Goal: Navigation & Orientation: Find specific page/section

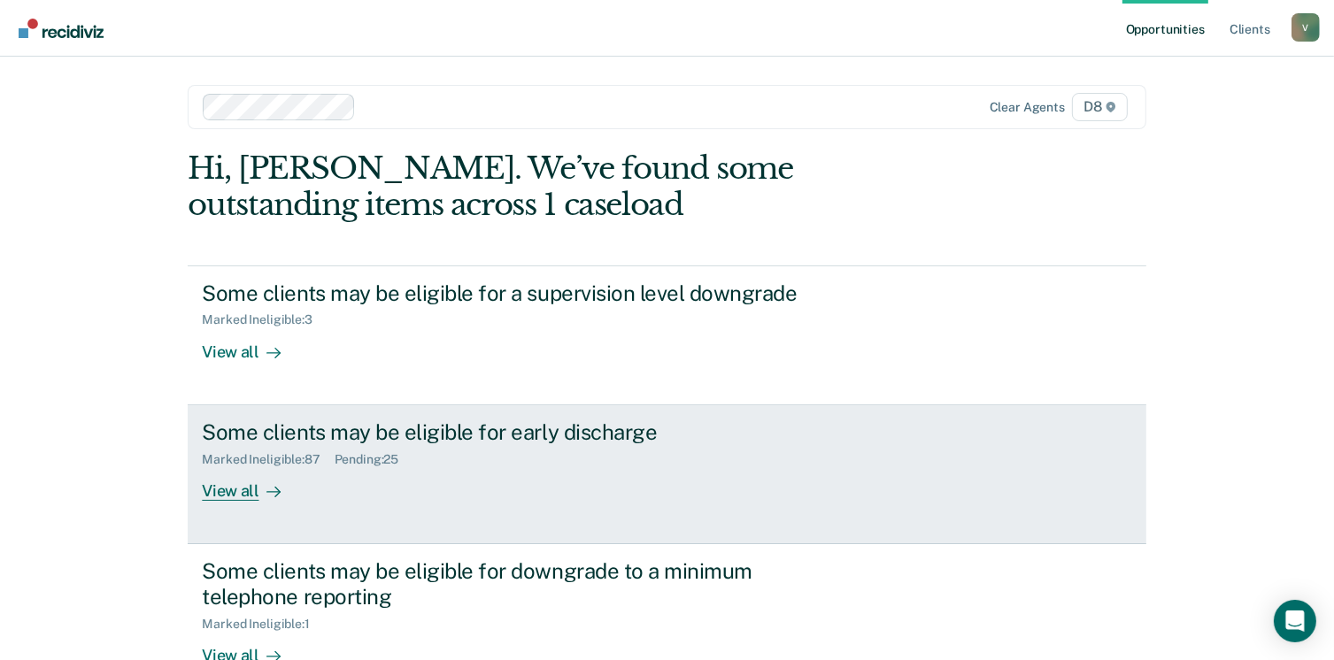
click at [242, 482] on div "View all" at bounding box center [251, 484] width 99 height 35
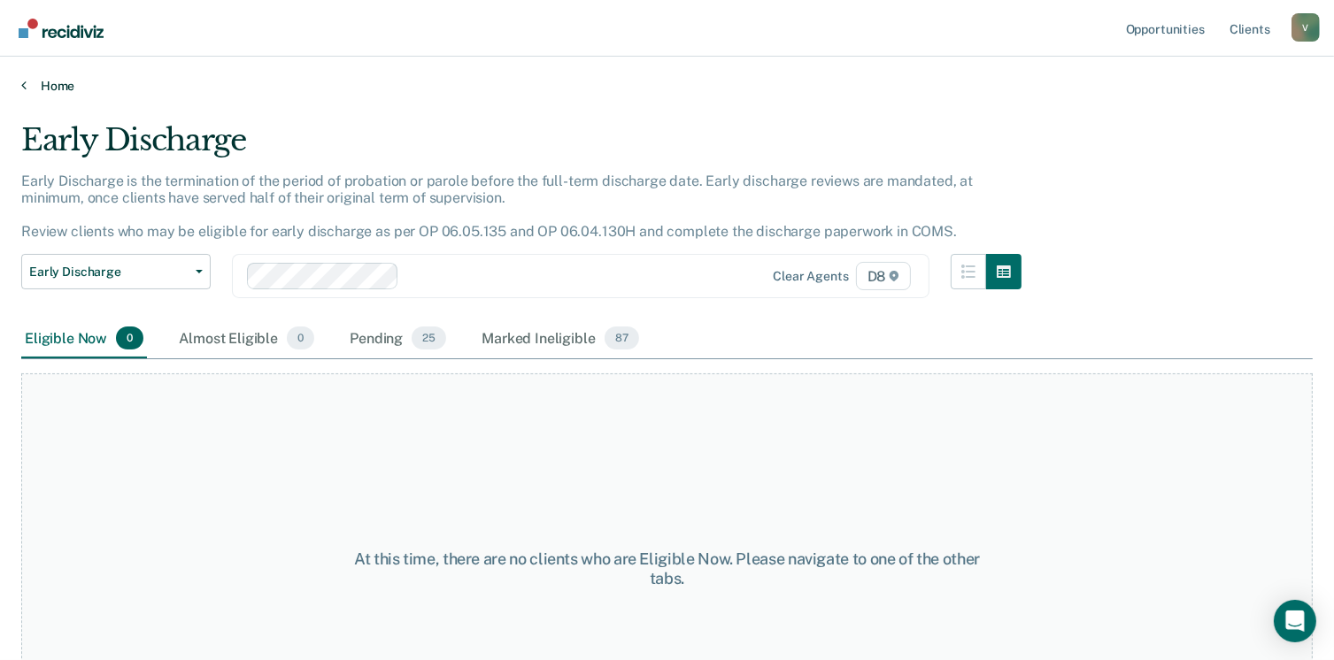
click at [60, 87] on link "Home" at bounding box center [667, 86] width 1292 height 16
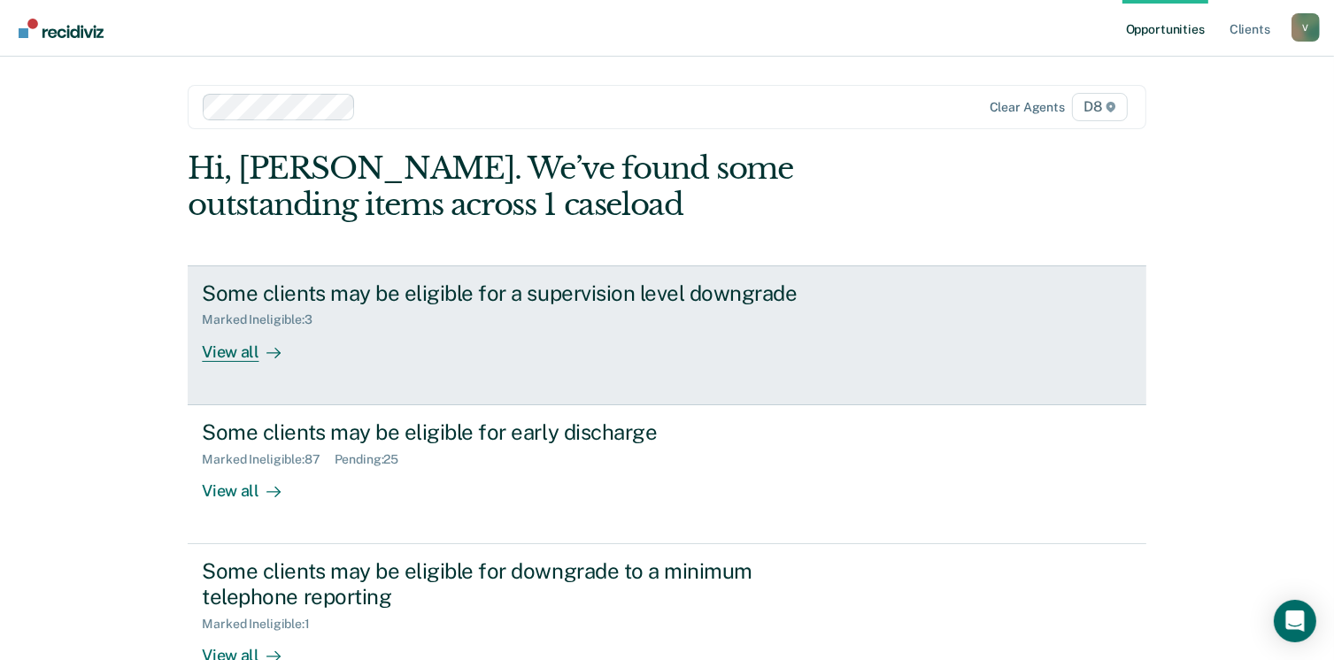
click at [228, 347] on div "View all" at bounding box center [251, 345] width 99 height 35
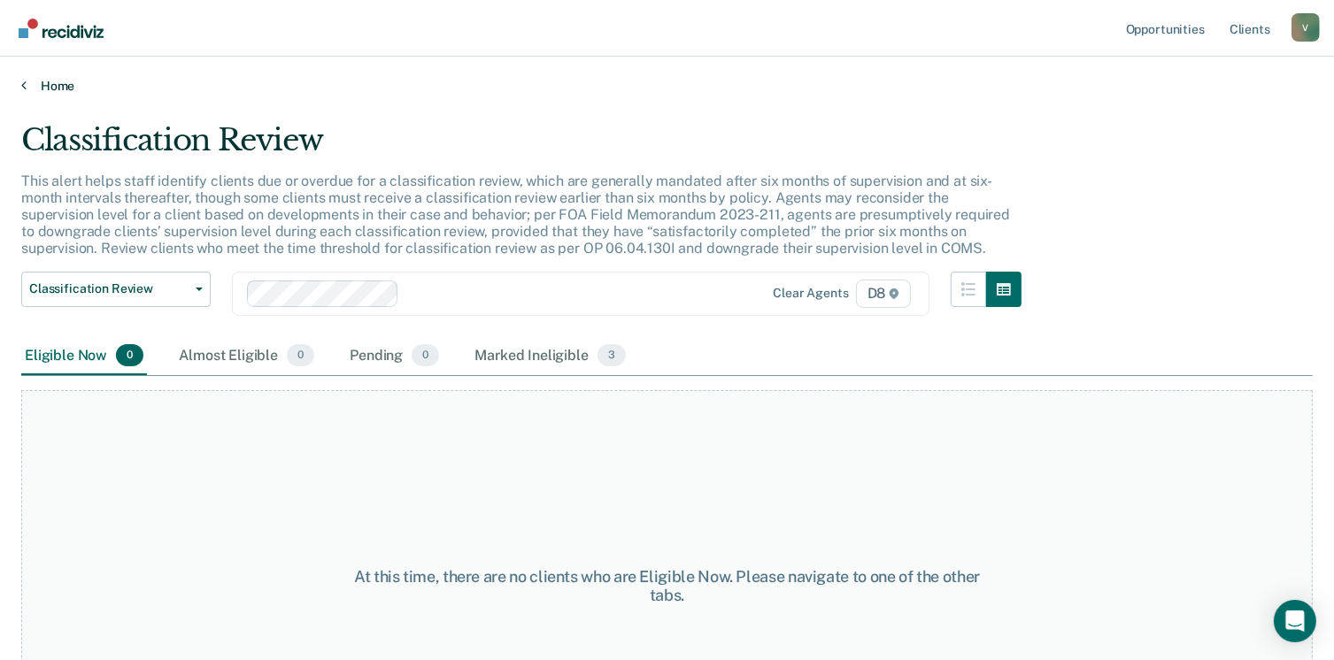
click at [66, 89] on link "Home" at bounding box center [667, 86] width 1292 height 16
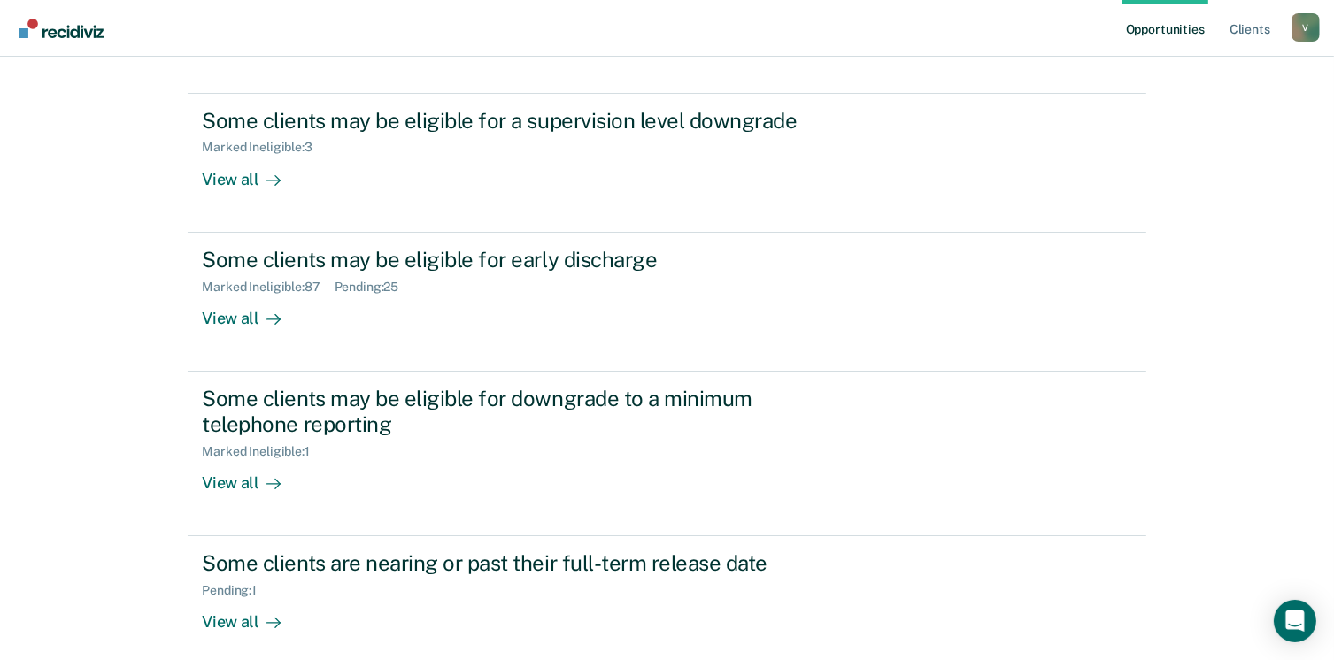
scroll to position [257, 0]
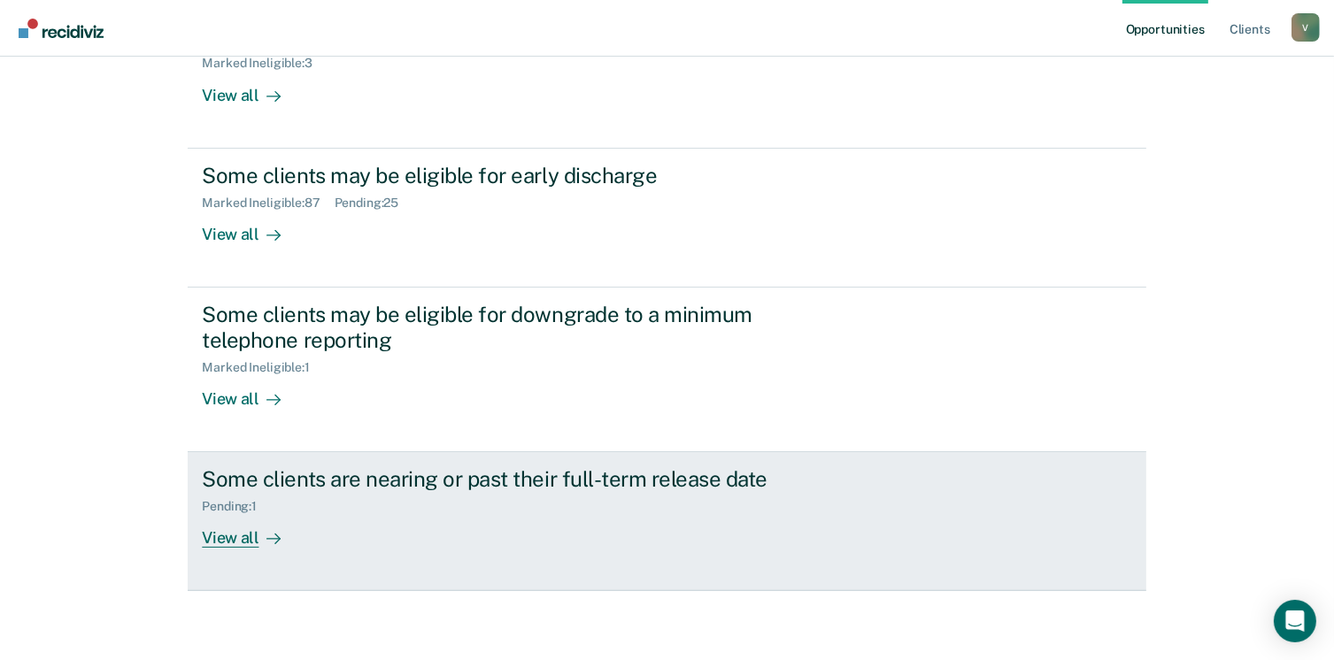
click at [227, 541] on div "View all" at bounding box center [251, 531] width 99 height 35
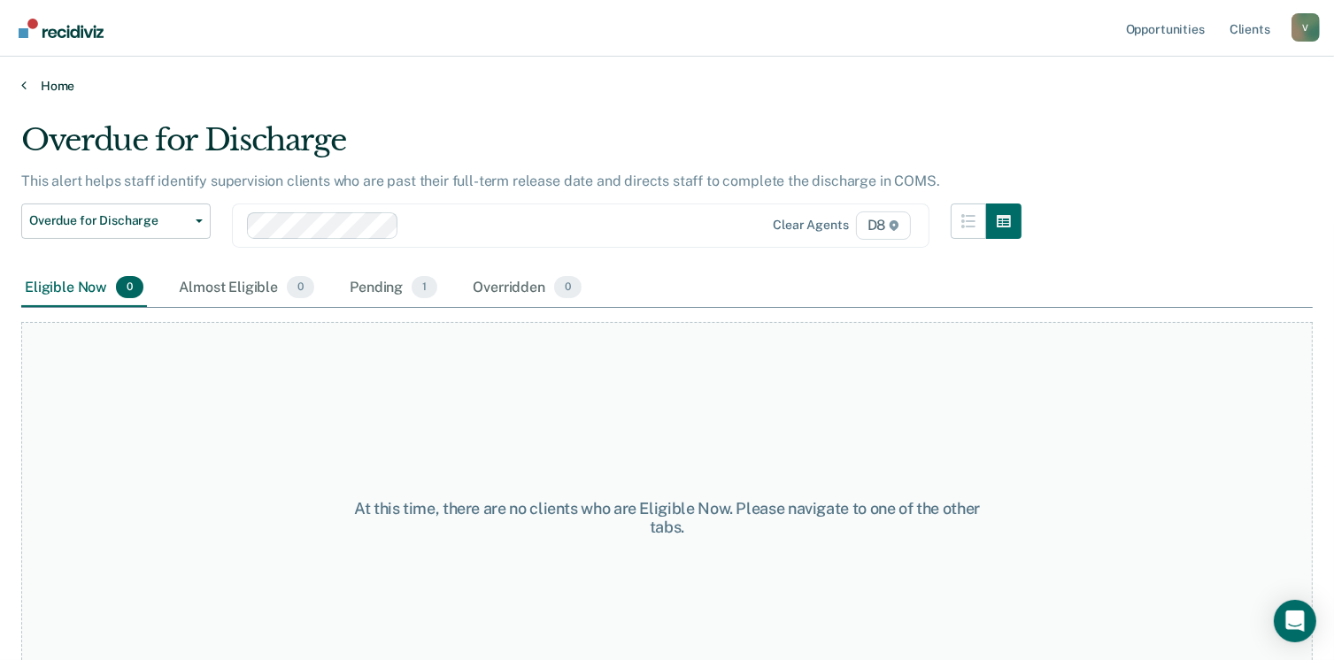
click at [64, 89] on link "Home" at bounding box center [667, 86] width 1292 height 16
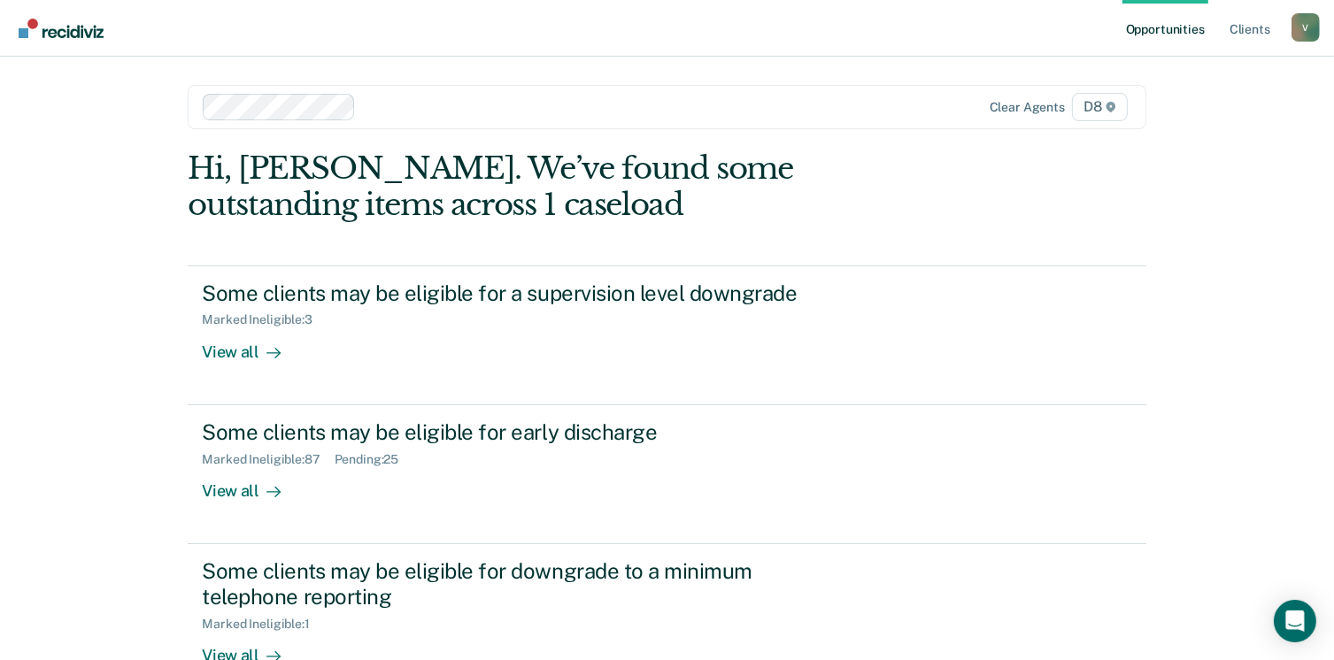
scroll to position [255, 0]
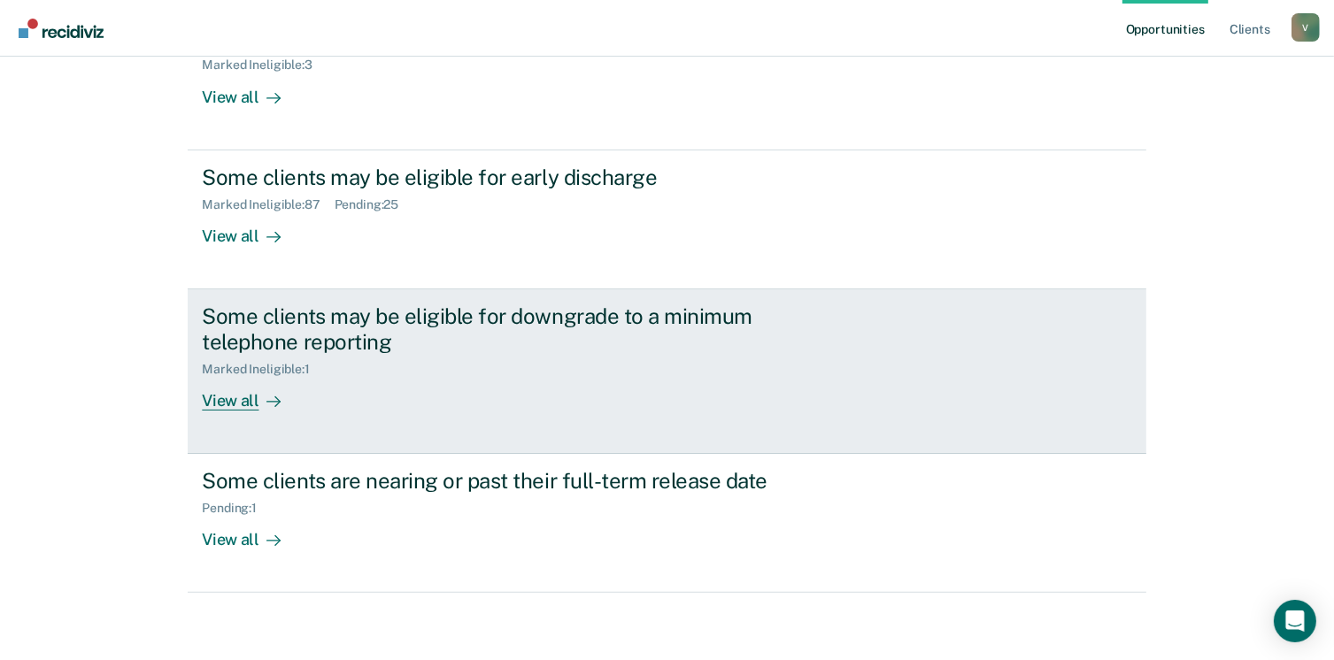
click at [233, 400] on div "View all" at bounding box center [251, 393] width 99 height 35
